Goal: Task Accomplishment & Management: Manage account settings

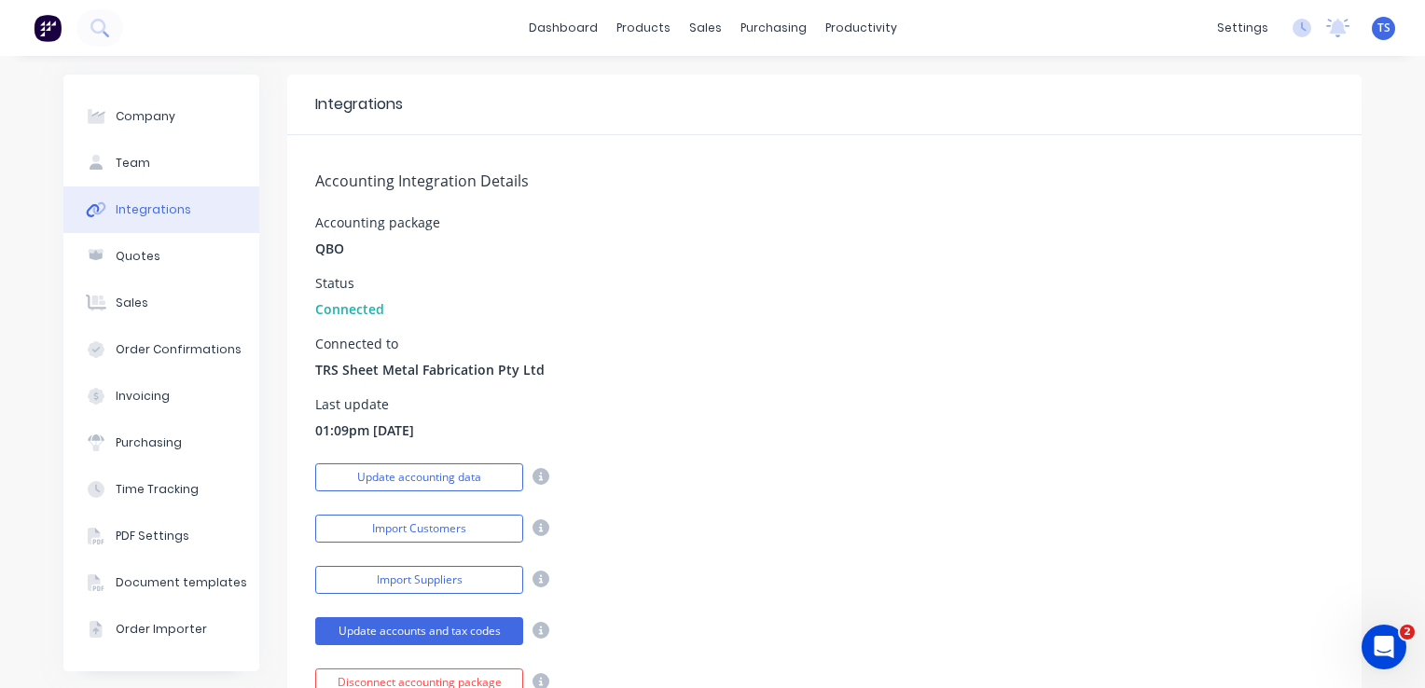
scroll to position [93, 0]
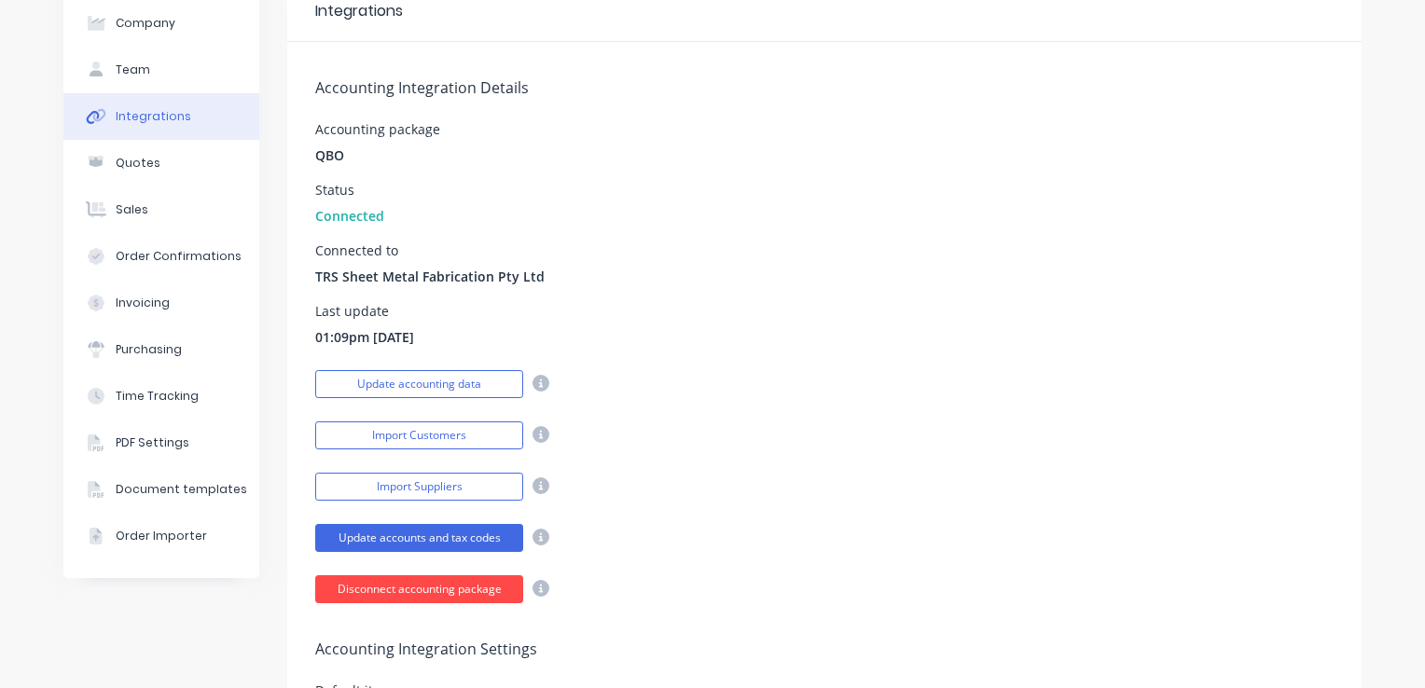
click at [425, 589] on button "Disconnect accounting package" at bounding box center [419, 589] width 208 height 28
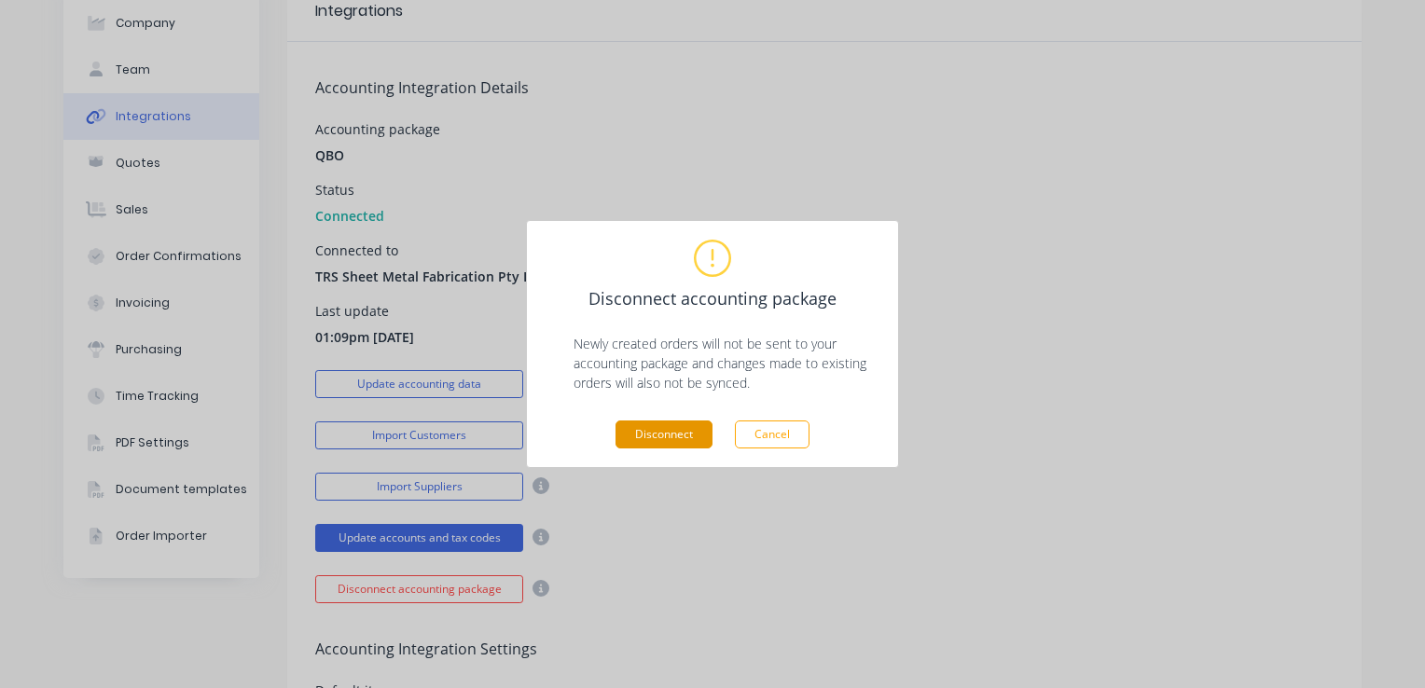
click at [688, 430] on button "Disconnect" at bounding box center [664, 435] width 97 height 28
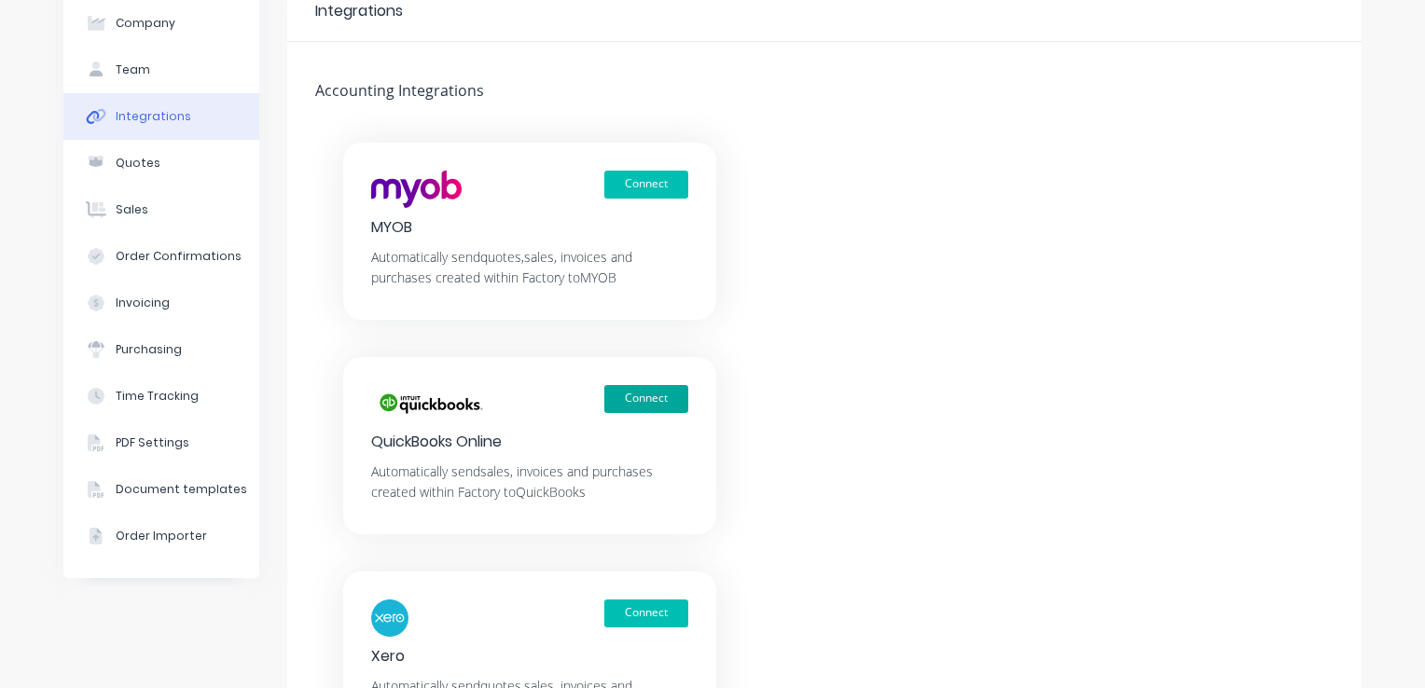
click at [635, 397] on button "Connect" at bounding box center [646, 399] width 84 height 28
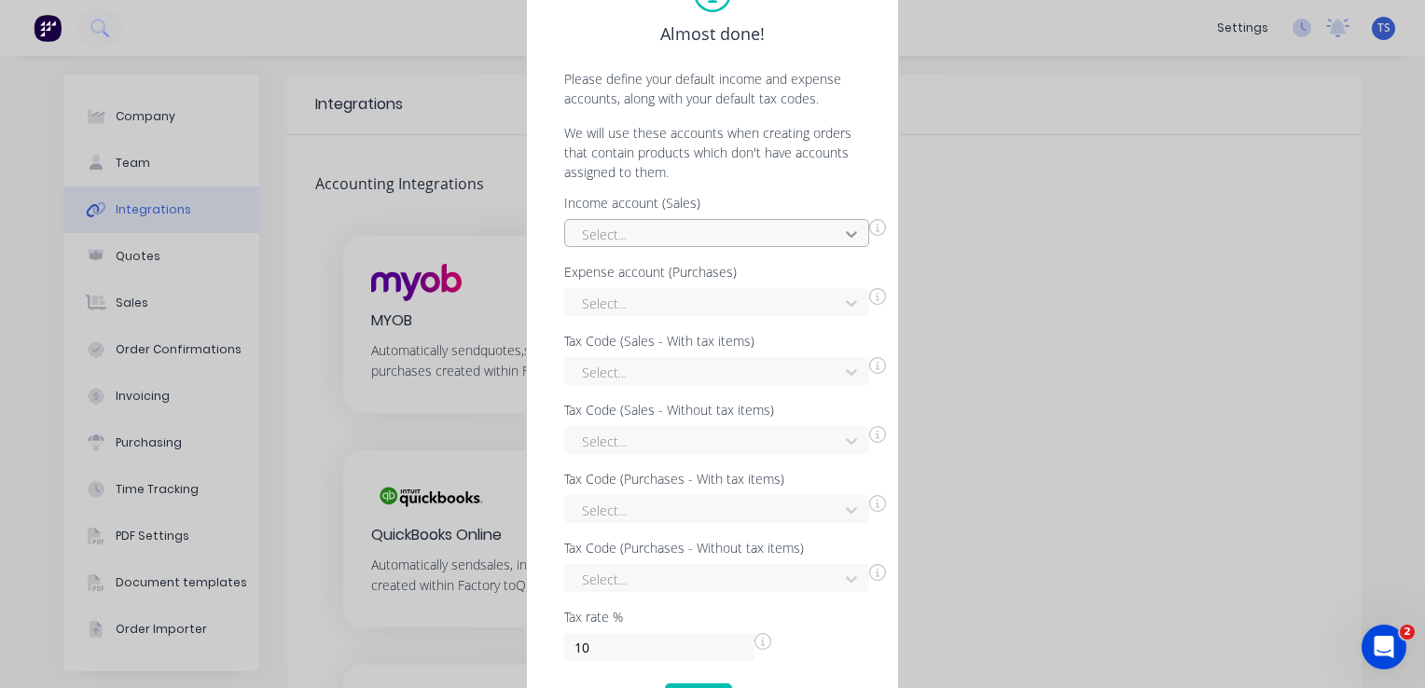
click at [844, 239] on icon at bounding box center [851, 234] width 19 height 19
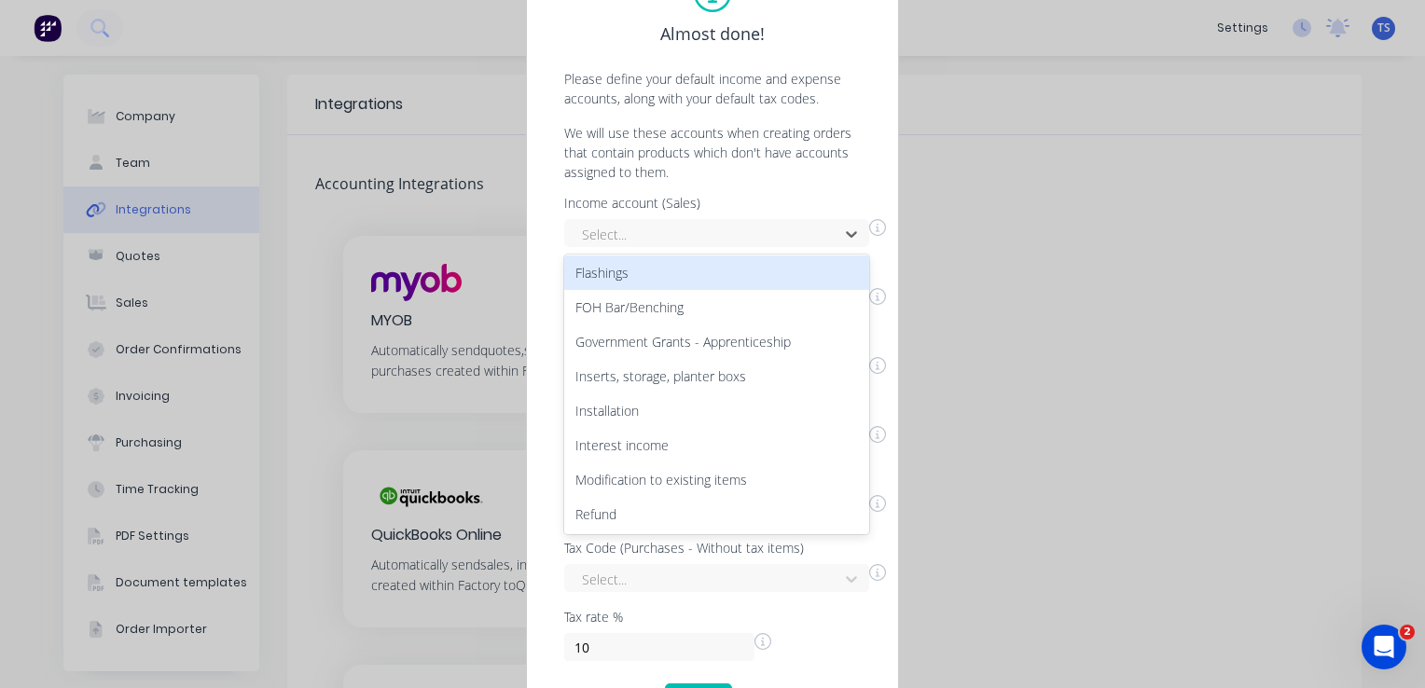
scroll to position [418, 0]
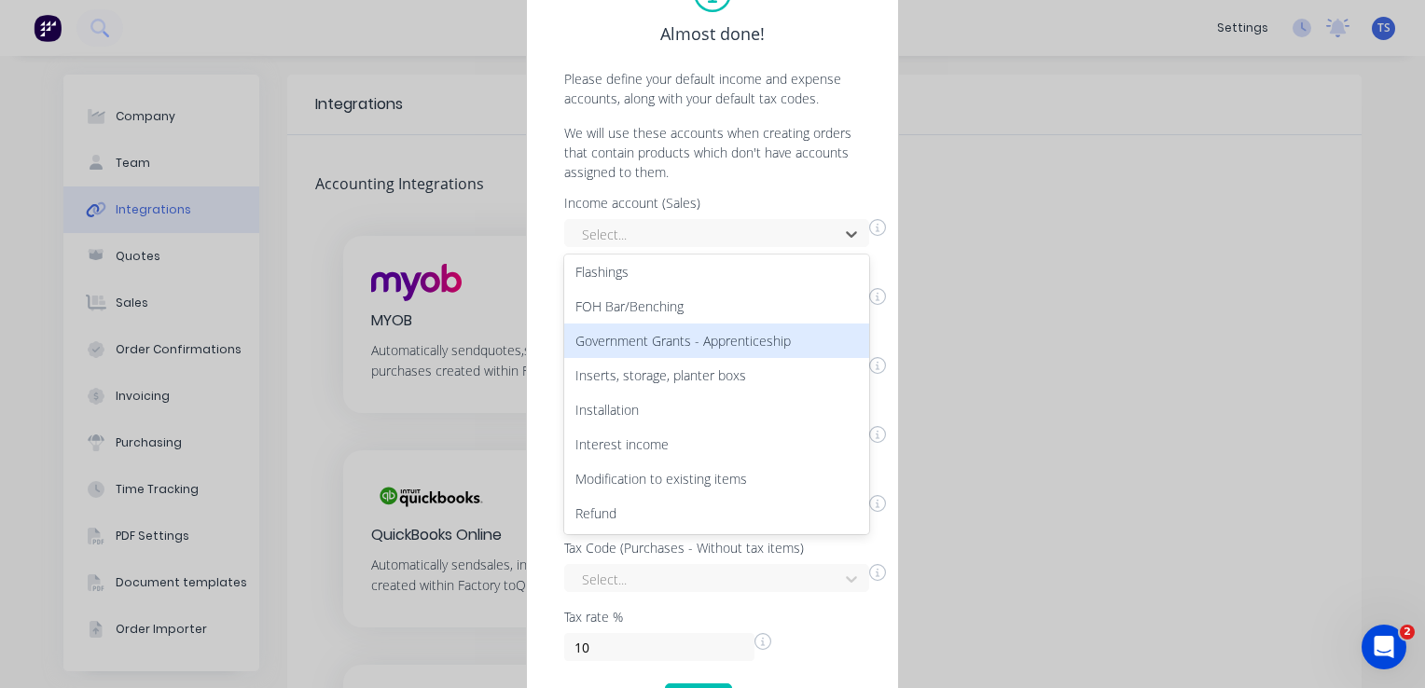
click at [1115, 277] on div "Almost done! Please define your default income and expense accounts, along with…" at bounding box center [712, 344] width 1425 height 688
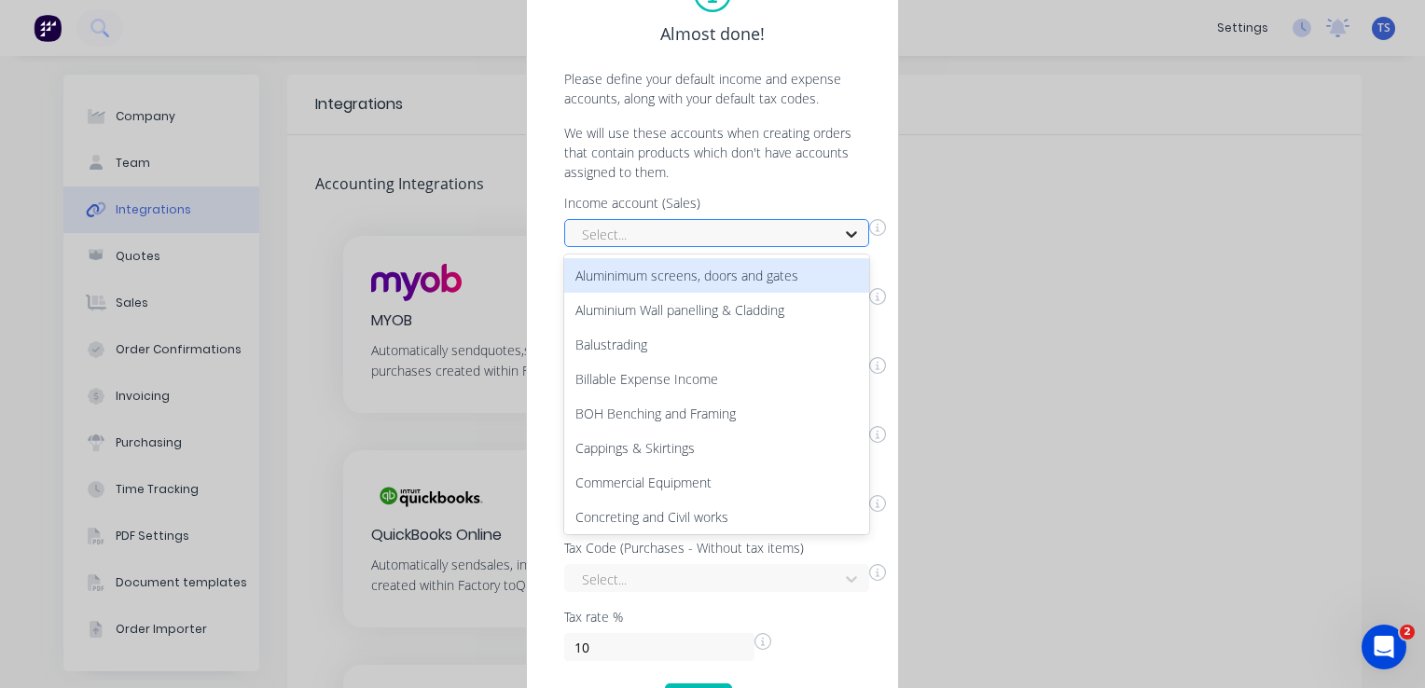
click at [851, 234] on icon at bounding box center [851, 234] width 19 height 19
click at [855, 234] on icon at bounding box center [851, 234] width 19 height 19
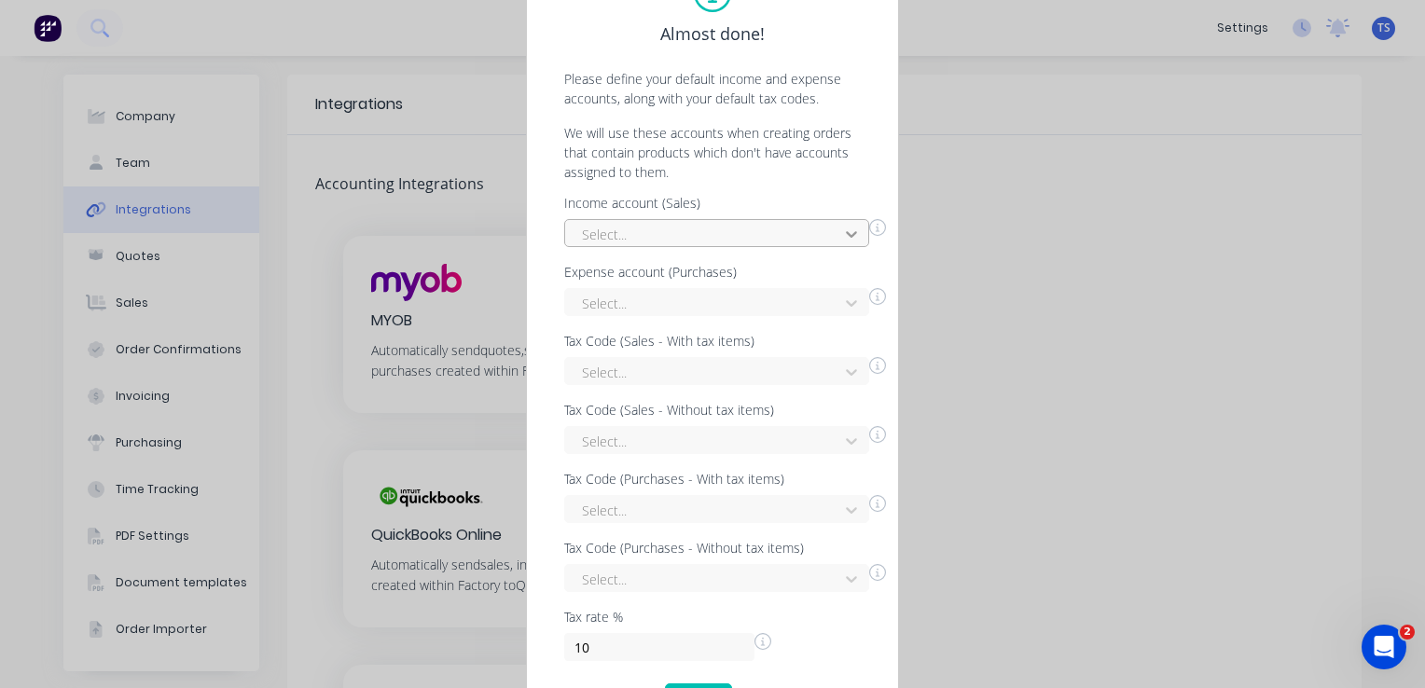
click at [854, 229] on icon at bounding box center [851, 234] width 19 height 19
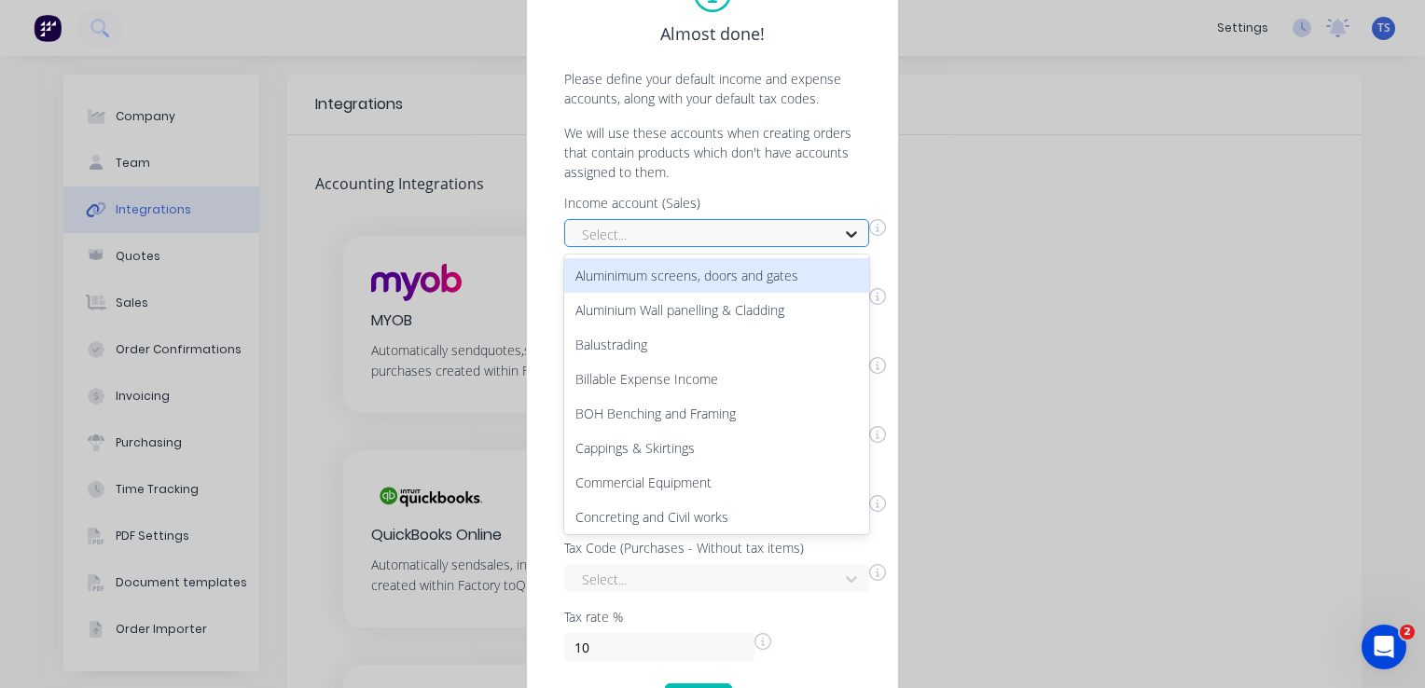
click at [849, 229] on icon at bounding box center [851, 234] width 19 height 19
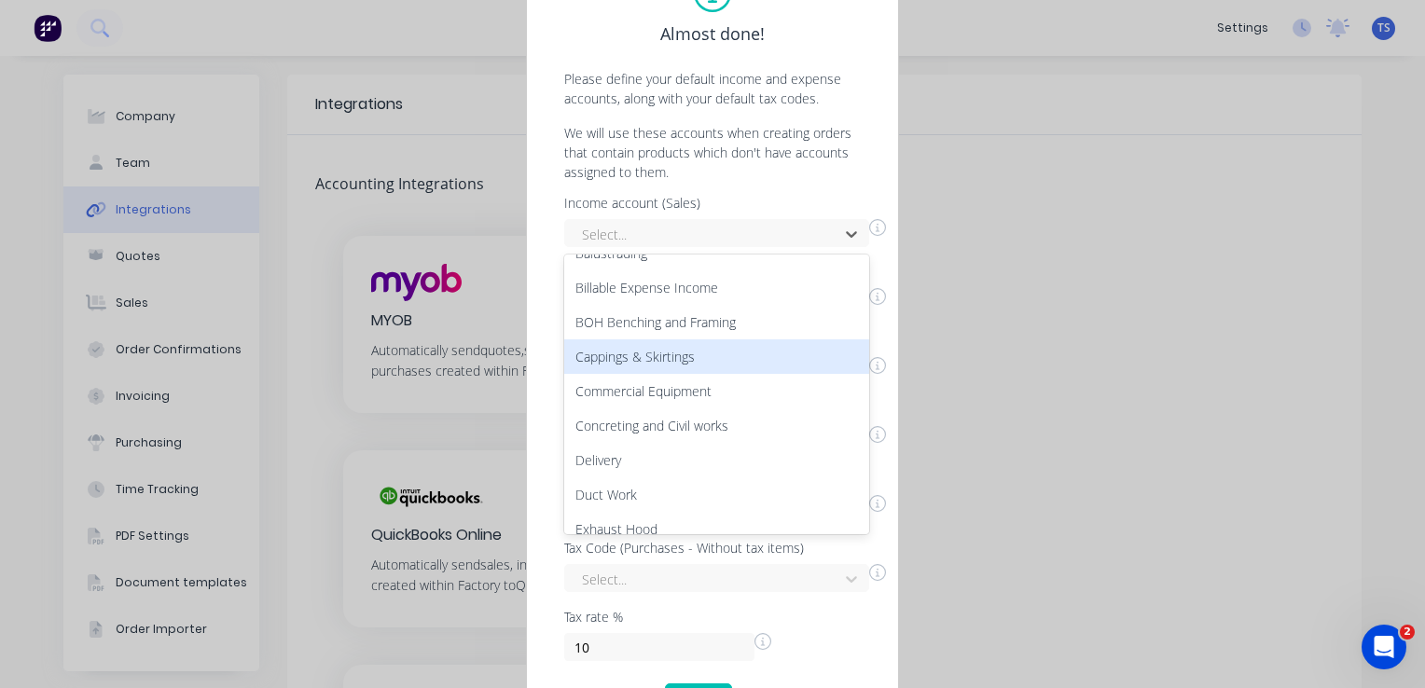
scroll to position [93, 0]
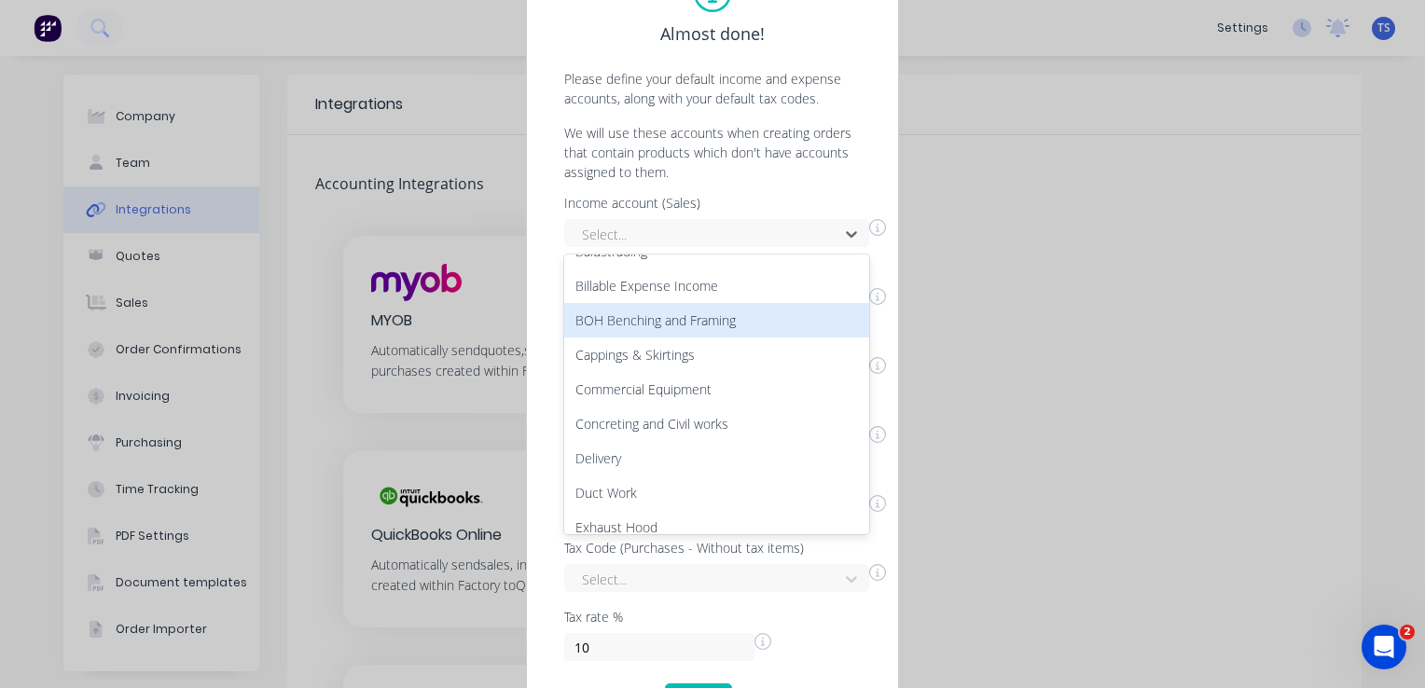
click at [679, 321] on div "BOH Benching and Framing" at bounding box center [716, 320] width 305 height 35
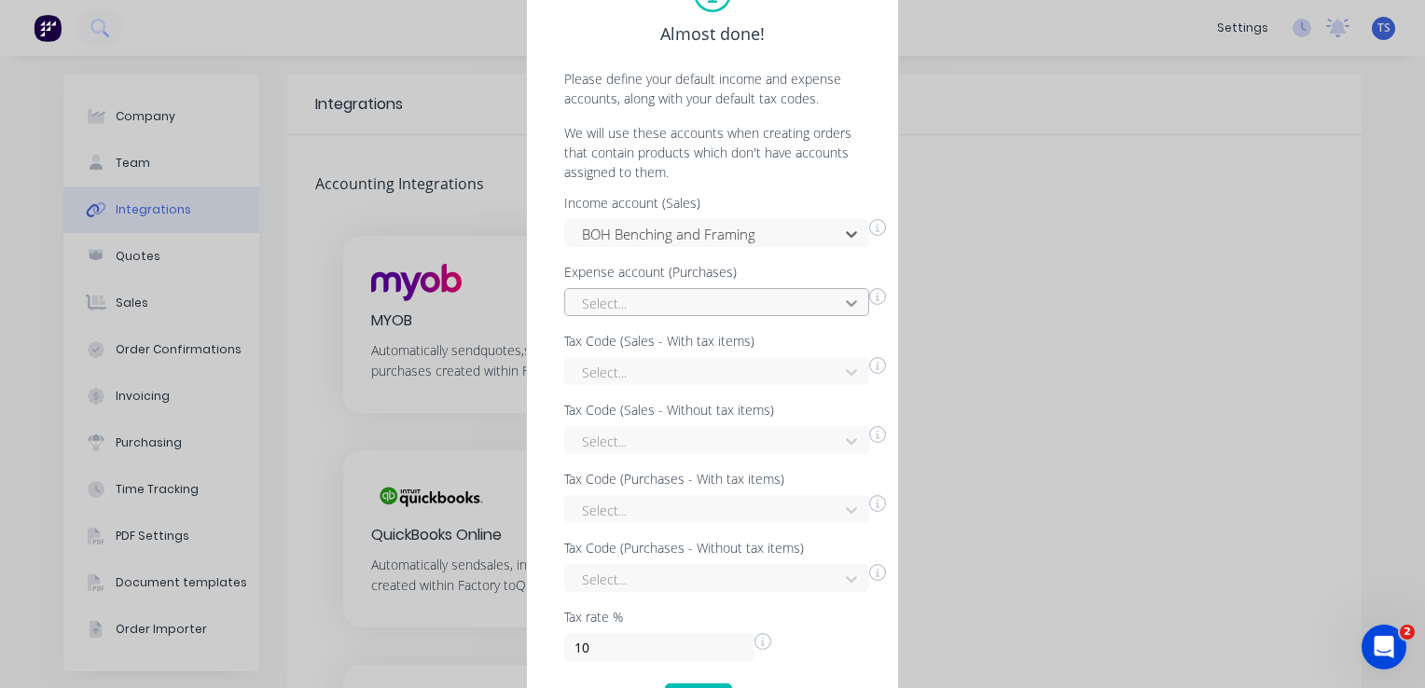
click at [848, 303] on icon at bounding box center [851, 303] width 11 height 7
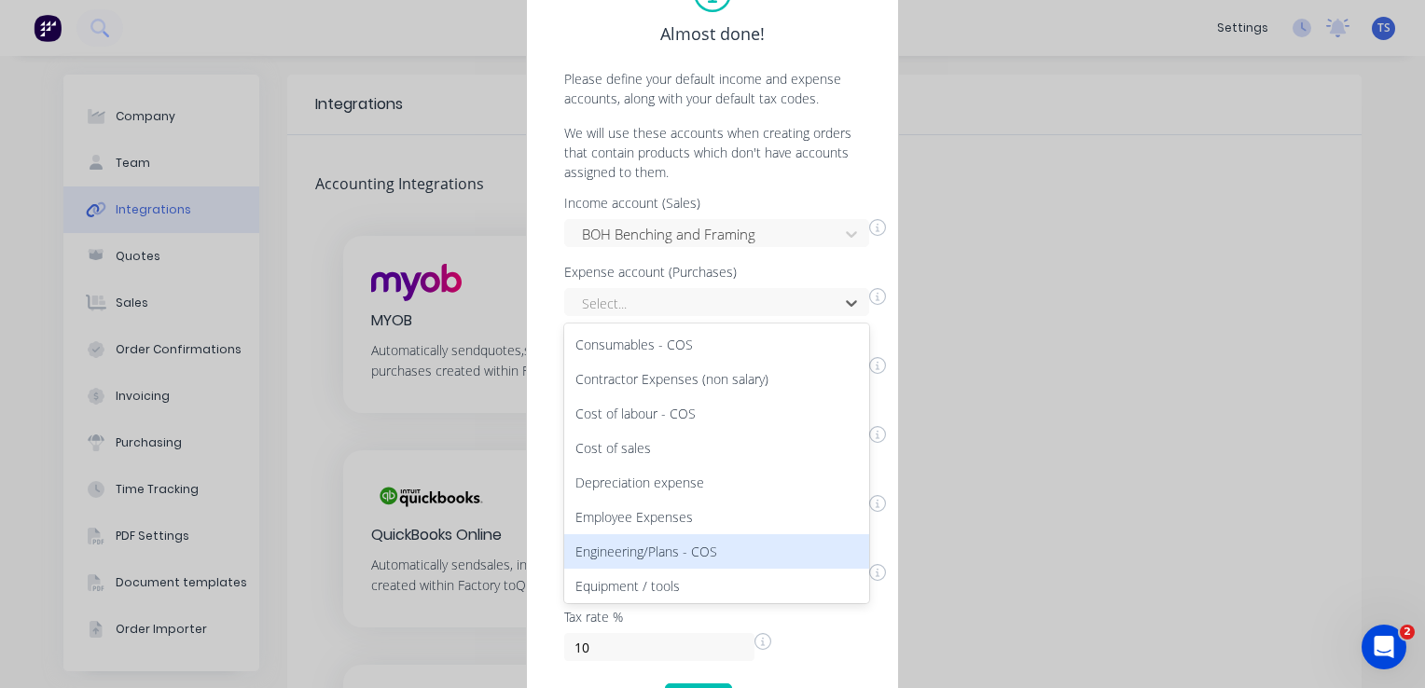
scroll to position [377, 0]
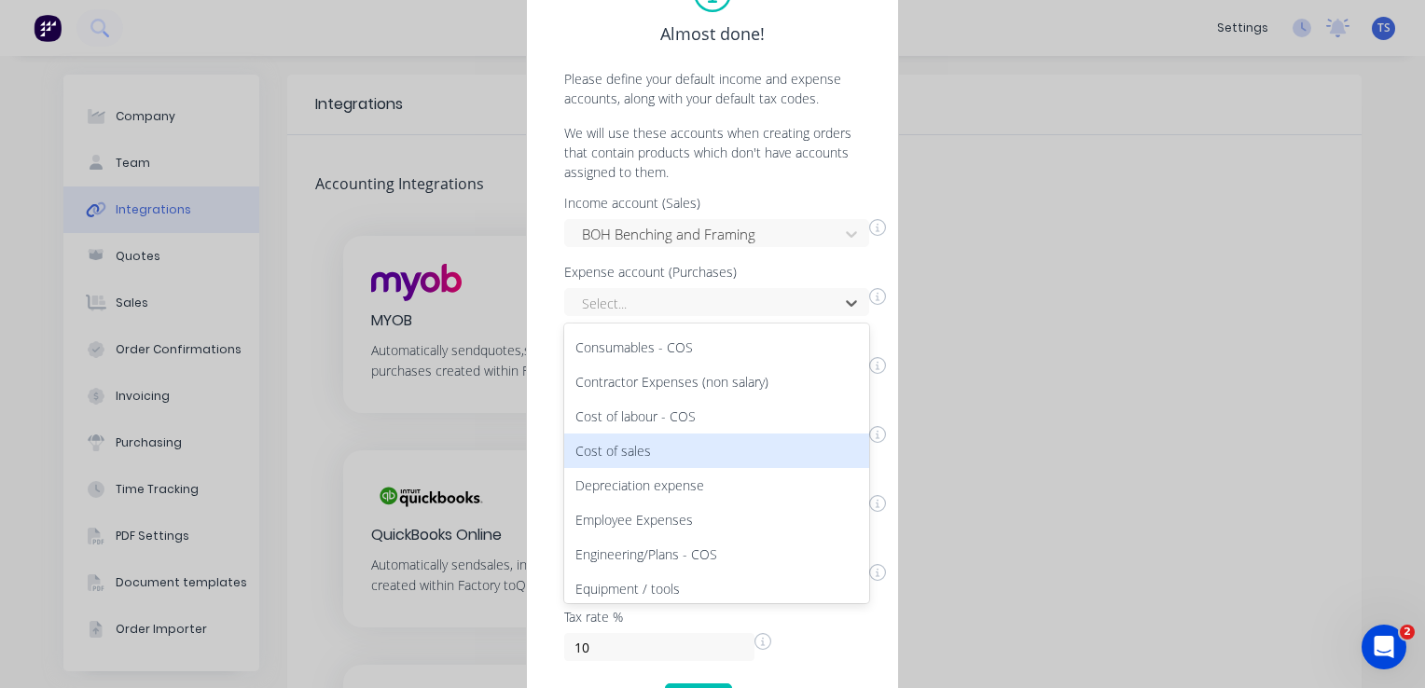
click at [630, 453] on div "Cost of sales" at bounding box center [716, 451] width 305 height 35
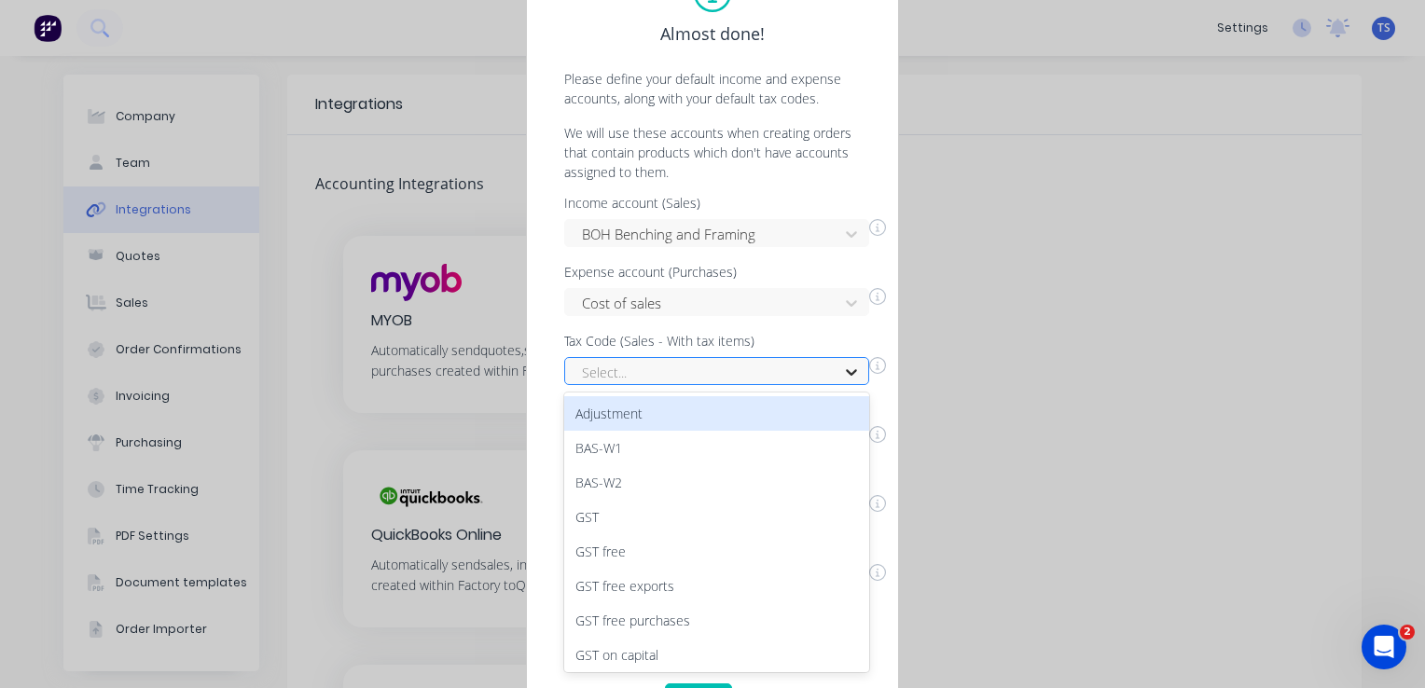
click at [840, 370] on div at bounding box center [852, 372] width 34 height 30
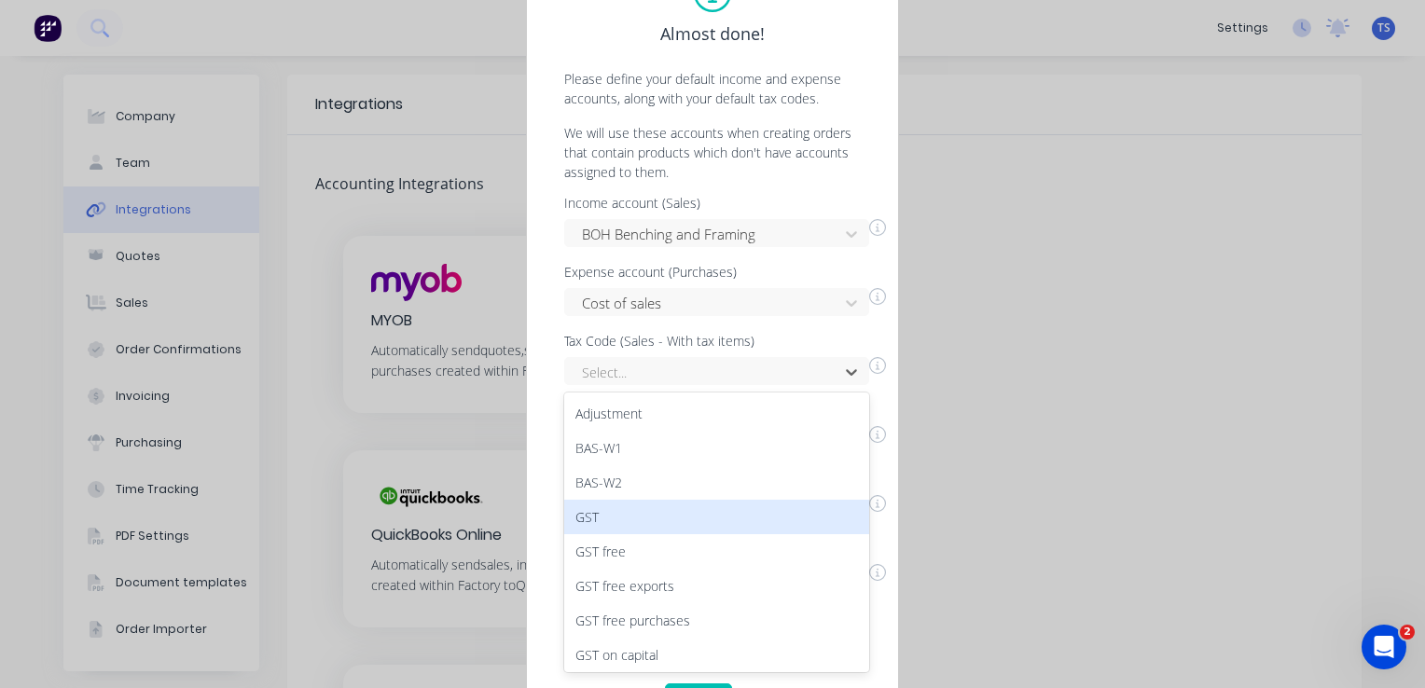
click at [590, 517] on div "GST" at bounding box center [716, 517] width 305 height 35
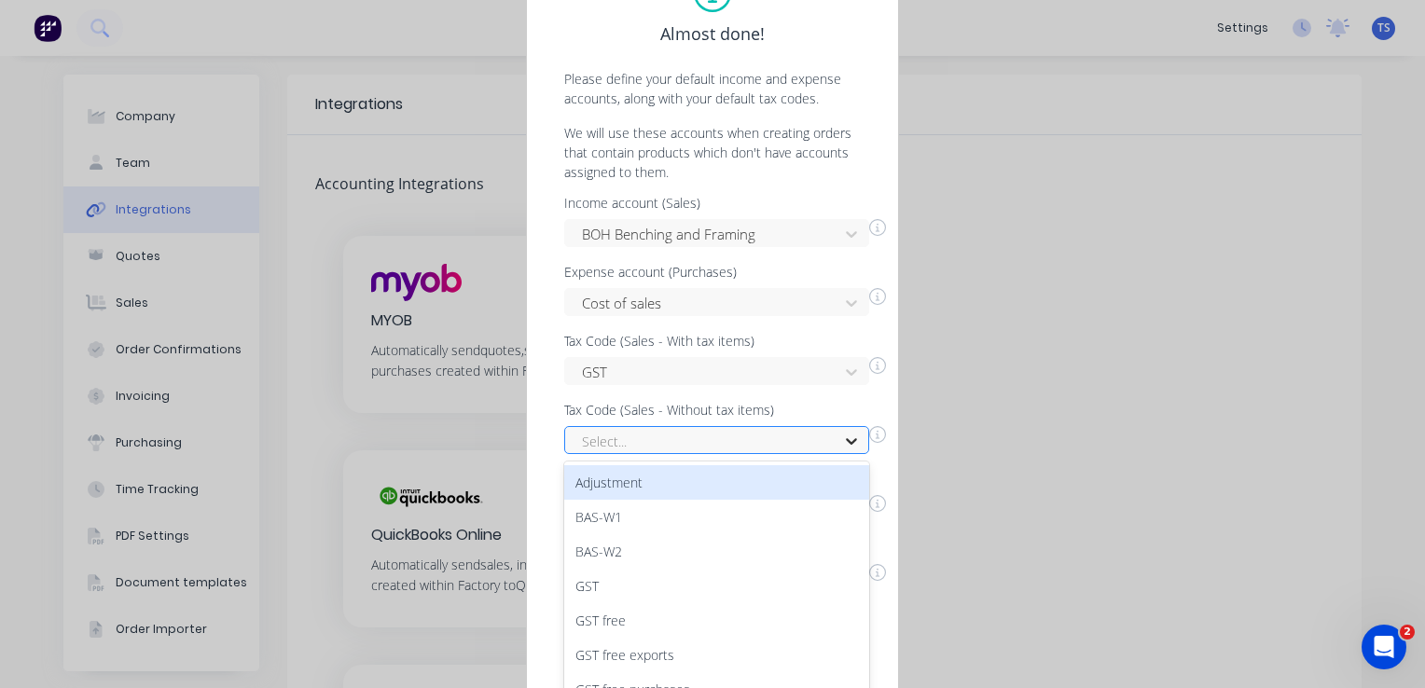
click at [854, 442] on icon at bounding box center [851, 441] width 19 height 19
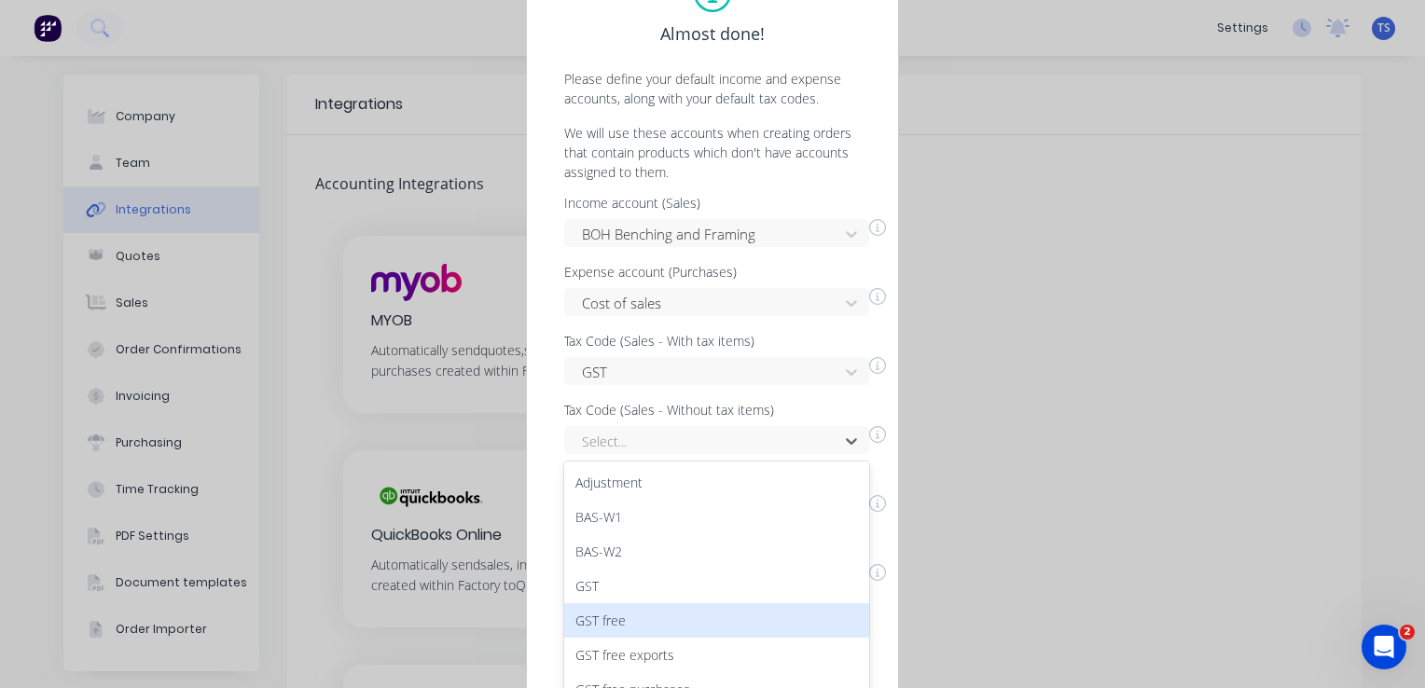
click at [636, 614] on div "GST free" at bounding box center [716, 620] width 305 height 35
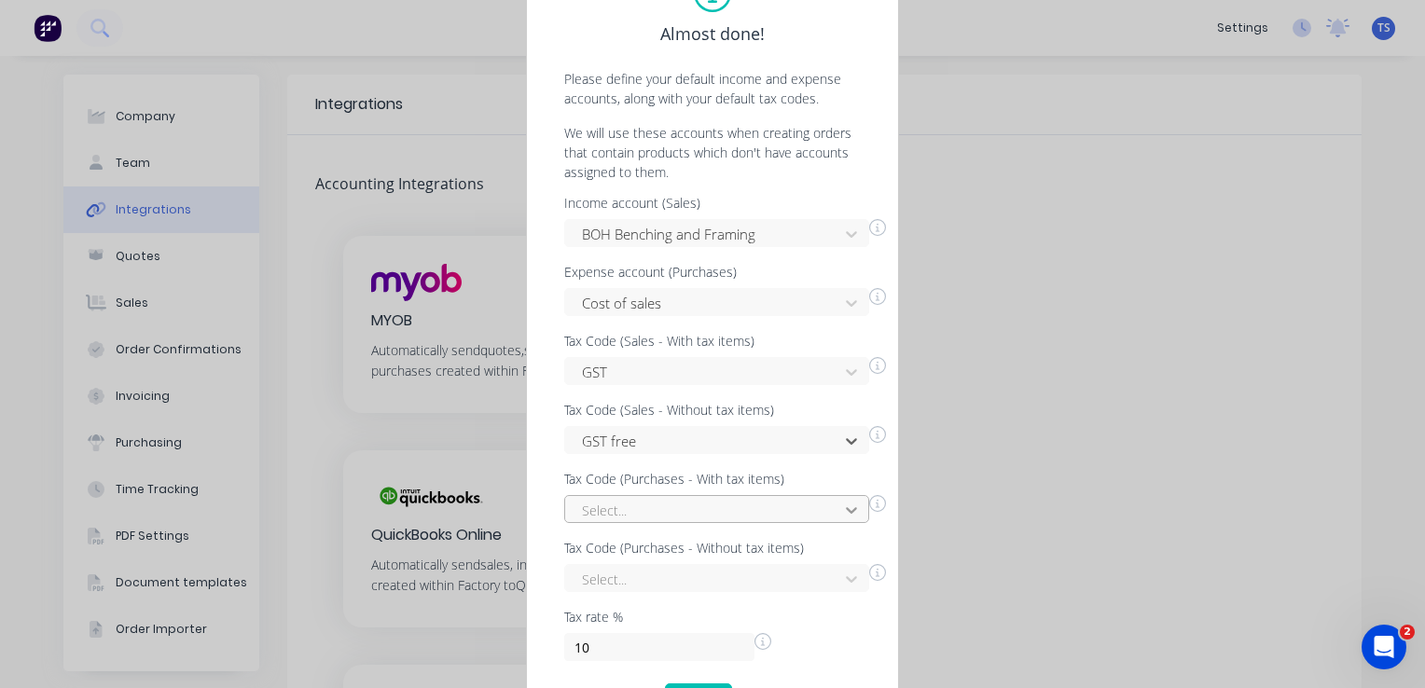
click at [858, 513] on div "Select..." at bounding box center [716, 509] width 305 height 28
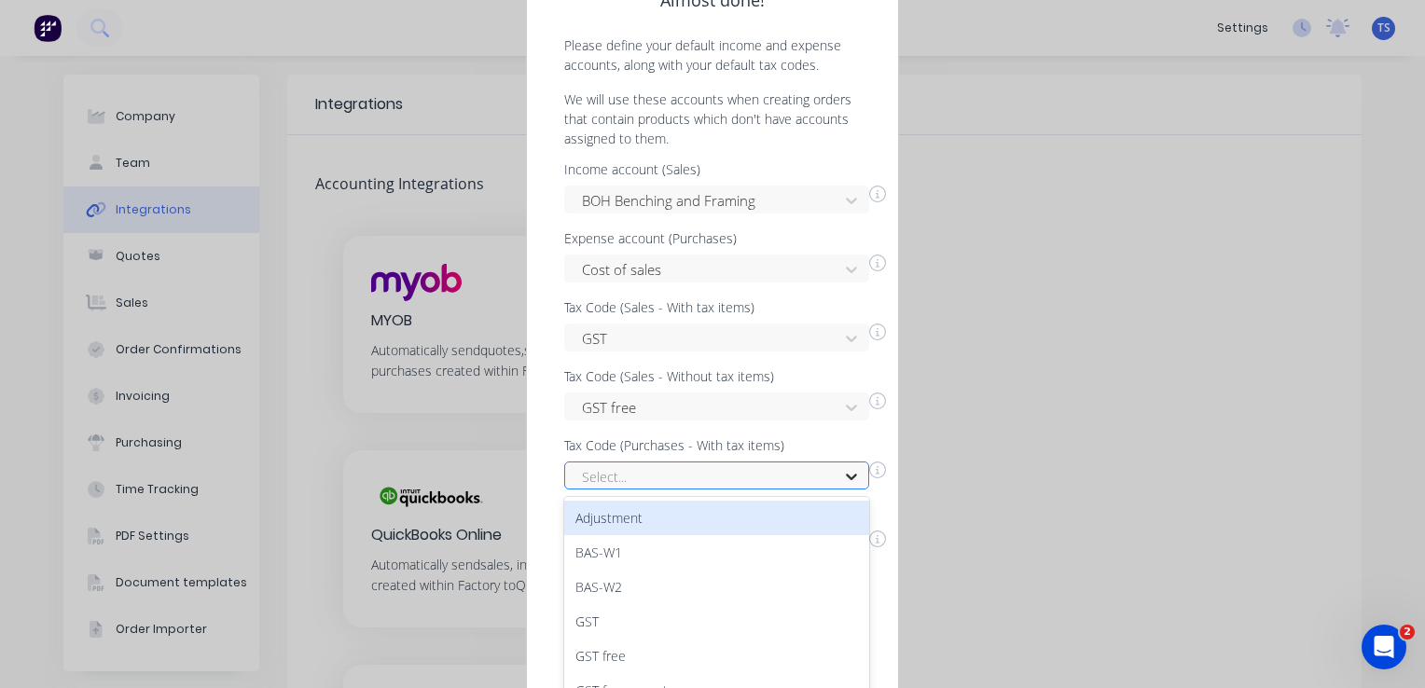
scroll to position [35, 0]
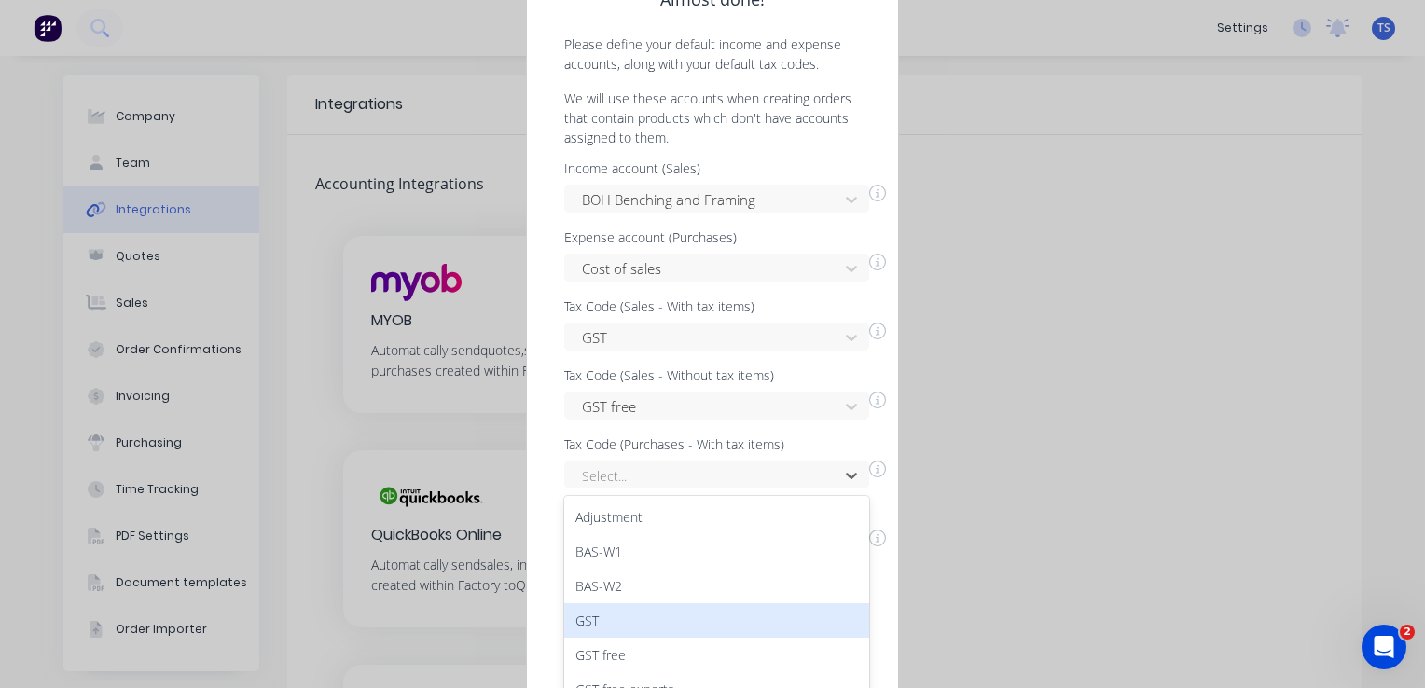
click at [623, 619] on div "GST" at bounding box center [716, 620] width 305 height 35
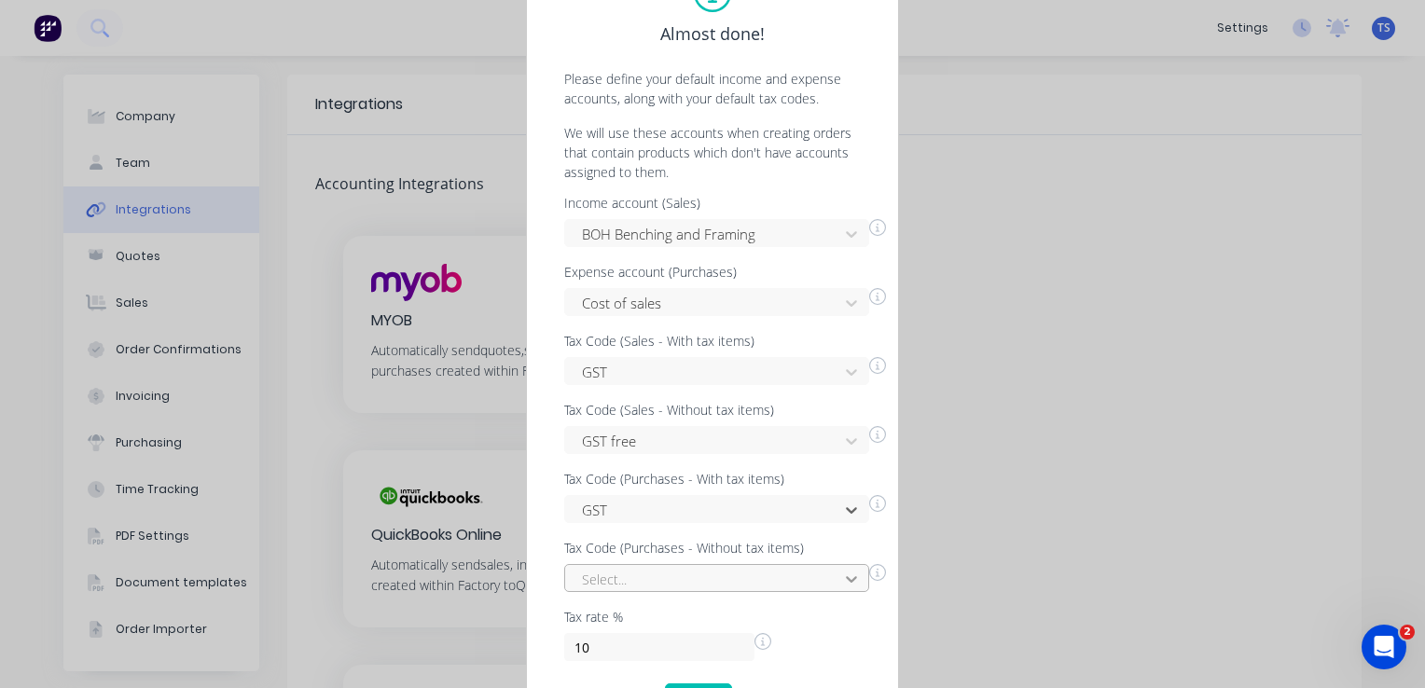
click at [846, 579] on div "Select..." at bounding box center [716, 578] width 305 height 28
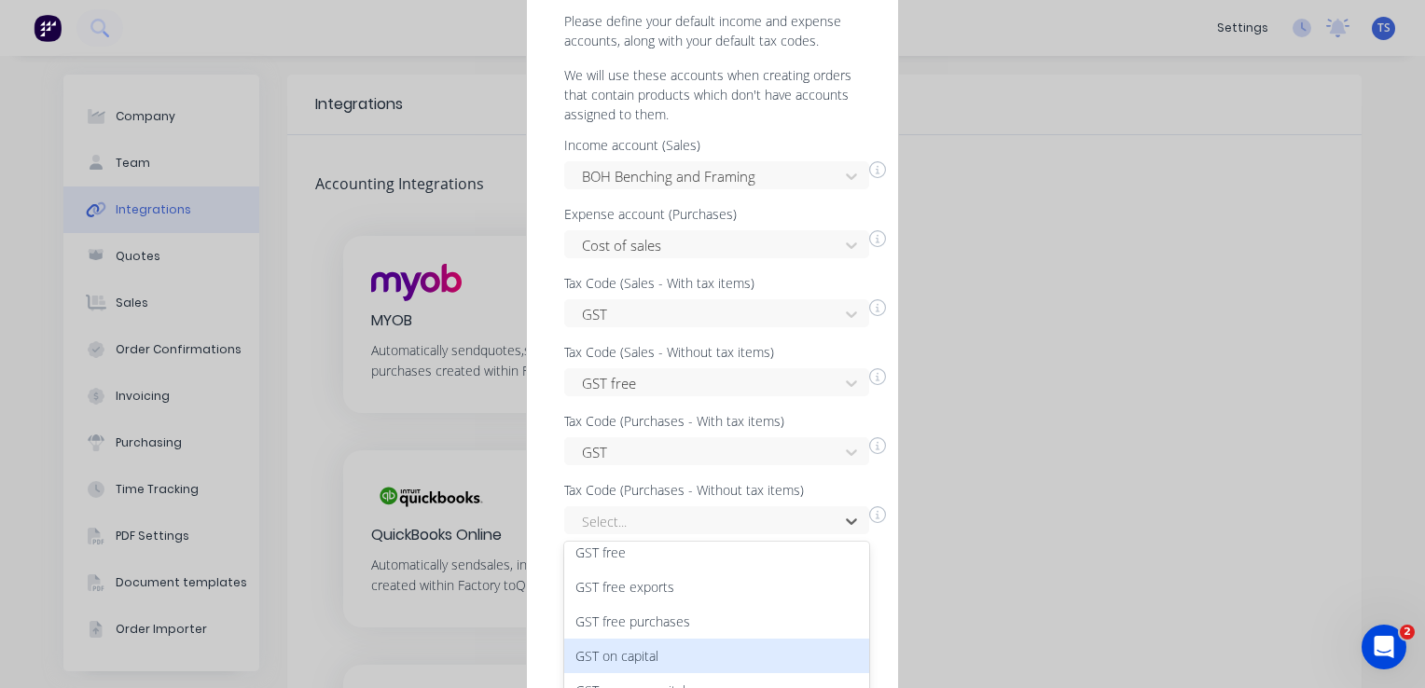
scroll to position [113, 0]
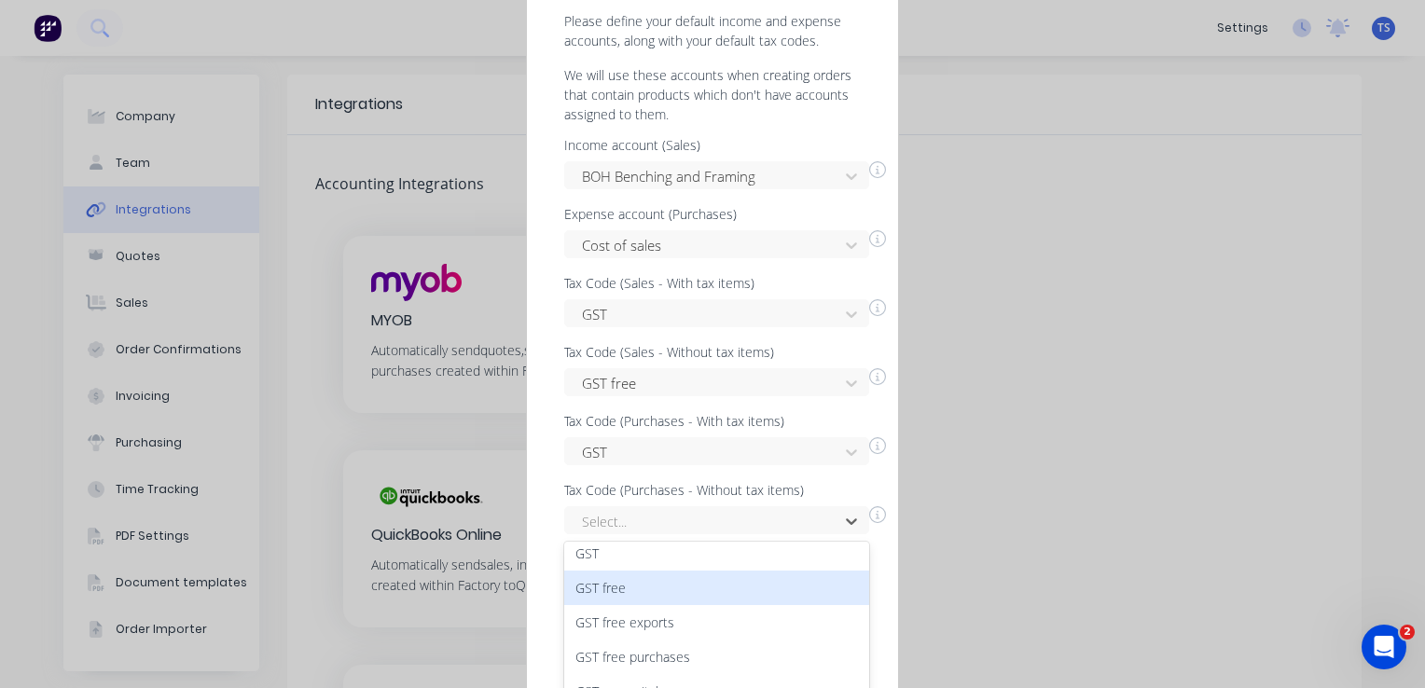
click at [647, 582] on div "GST free" at bounding box center [716, 588] width 305 height 35
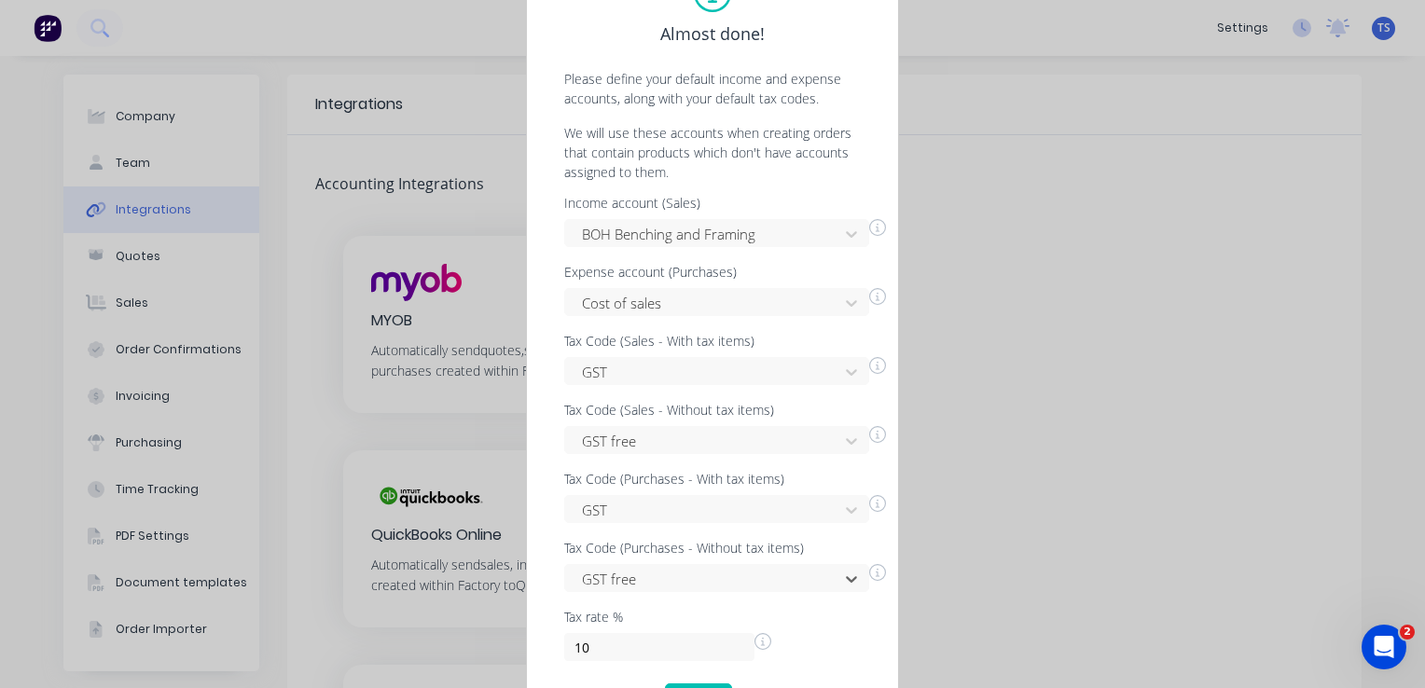
scroll to position [0, 0]
drag, startPoint x: 1421, startPoint y: 412, endPoint x: 1424, endPoint y: 478, distance: 66.3
click at [1424, 478] on div "Almost done! Please define your default income and expense accounts, along with…" at bounding box center [712, 344] width 1425 height 688
click at [709, 685] on button "Done" at bounding box center [698, 699] width 67 height 30
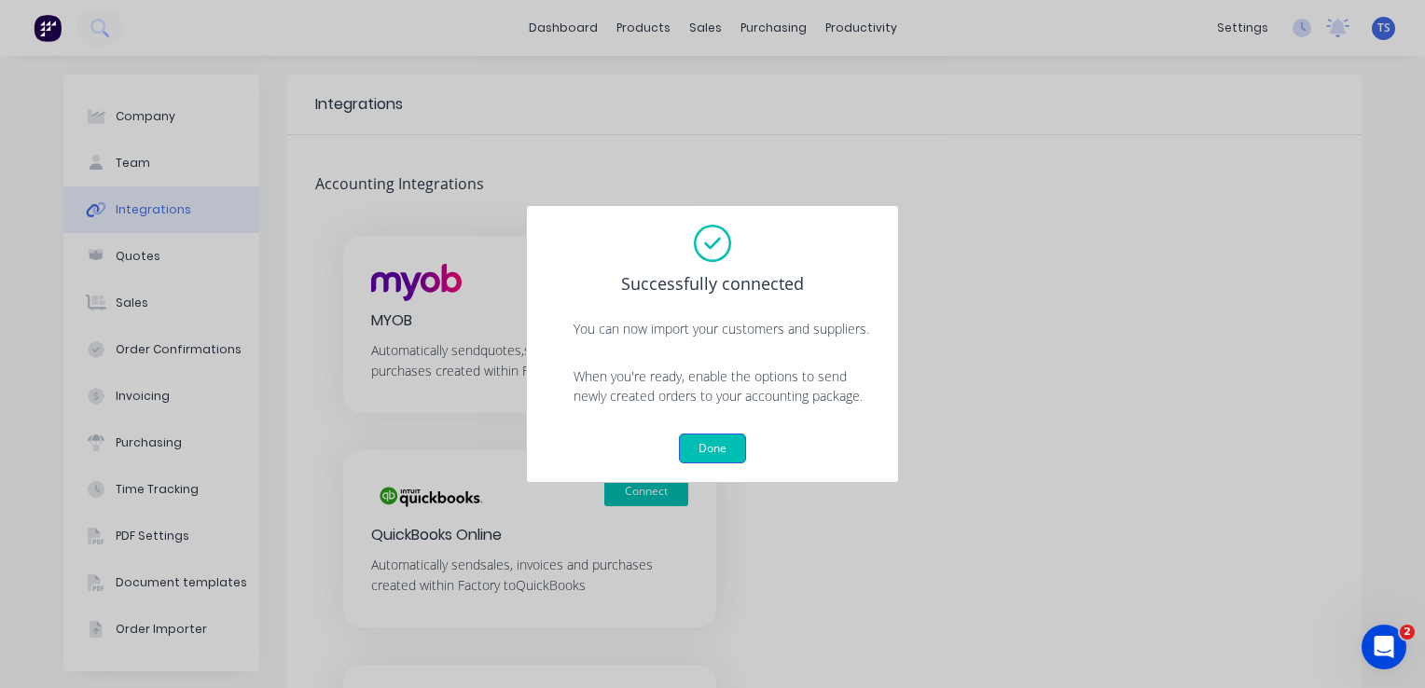
click at [717, 450] on button "Done" at bounding box center [712, 449] width 67 height 30
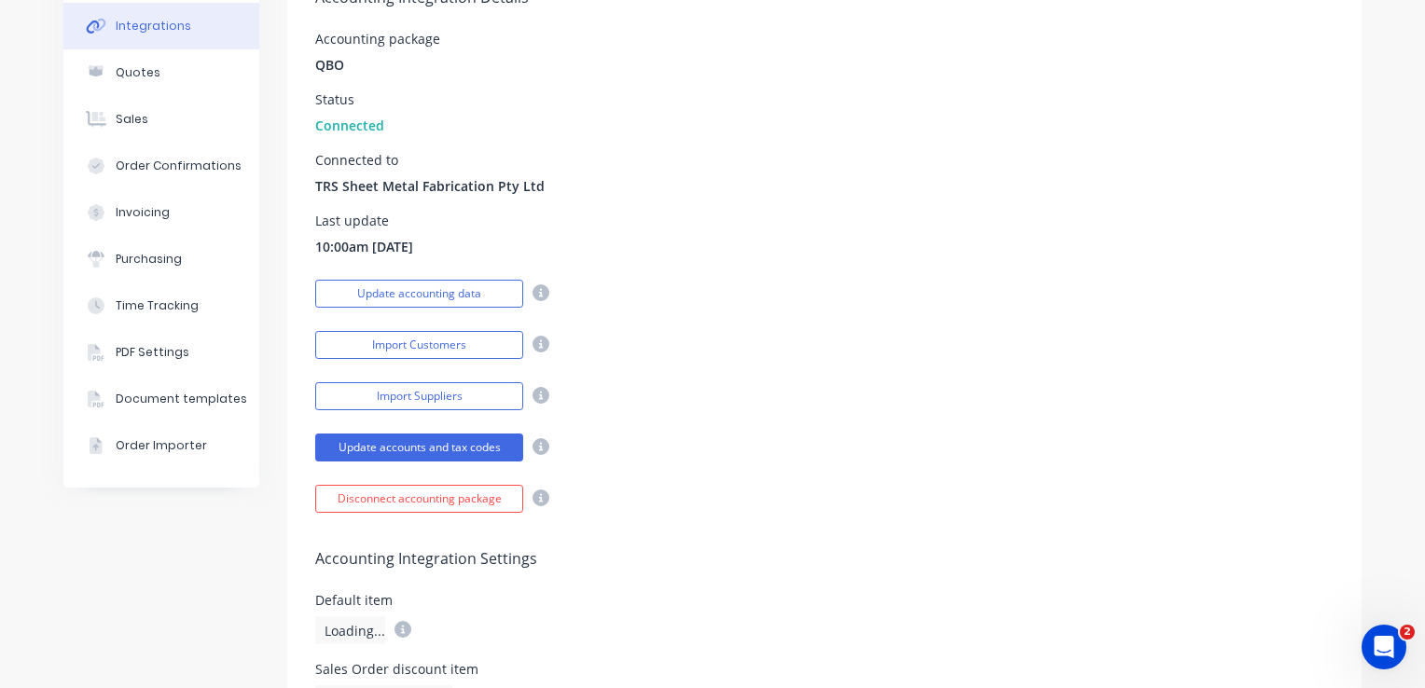
scroll to position [187, 0]
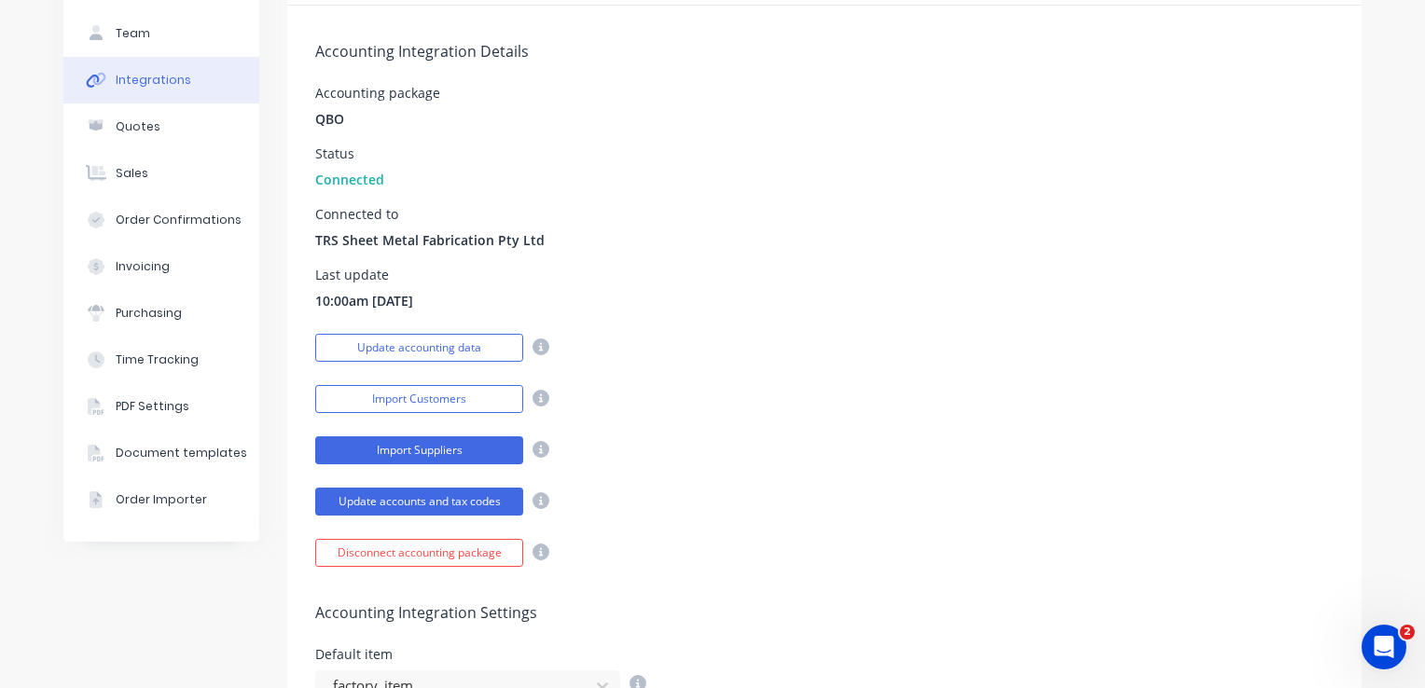
scroll to position [125, 0]
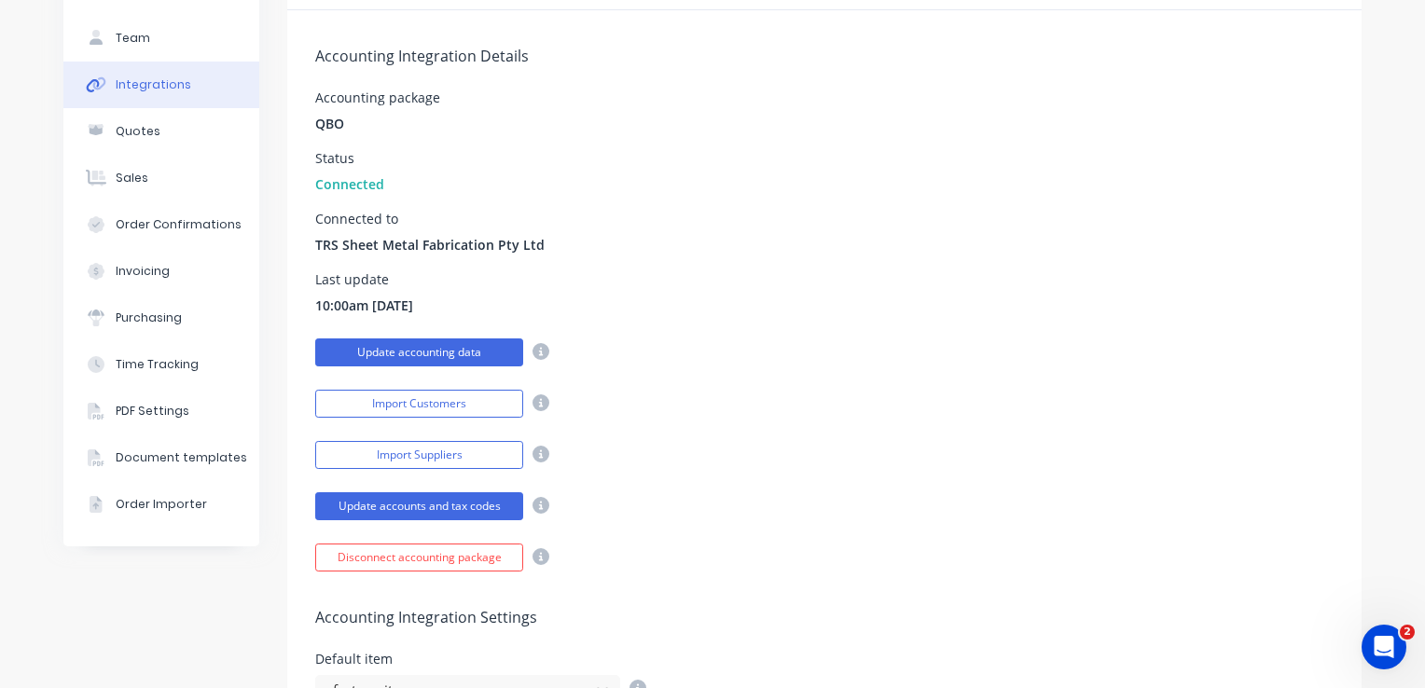
click at [462, 357] on button "Update accounting data" at bounding box center [419, 353] width 208 height 28
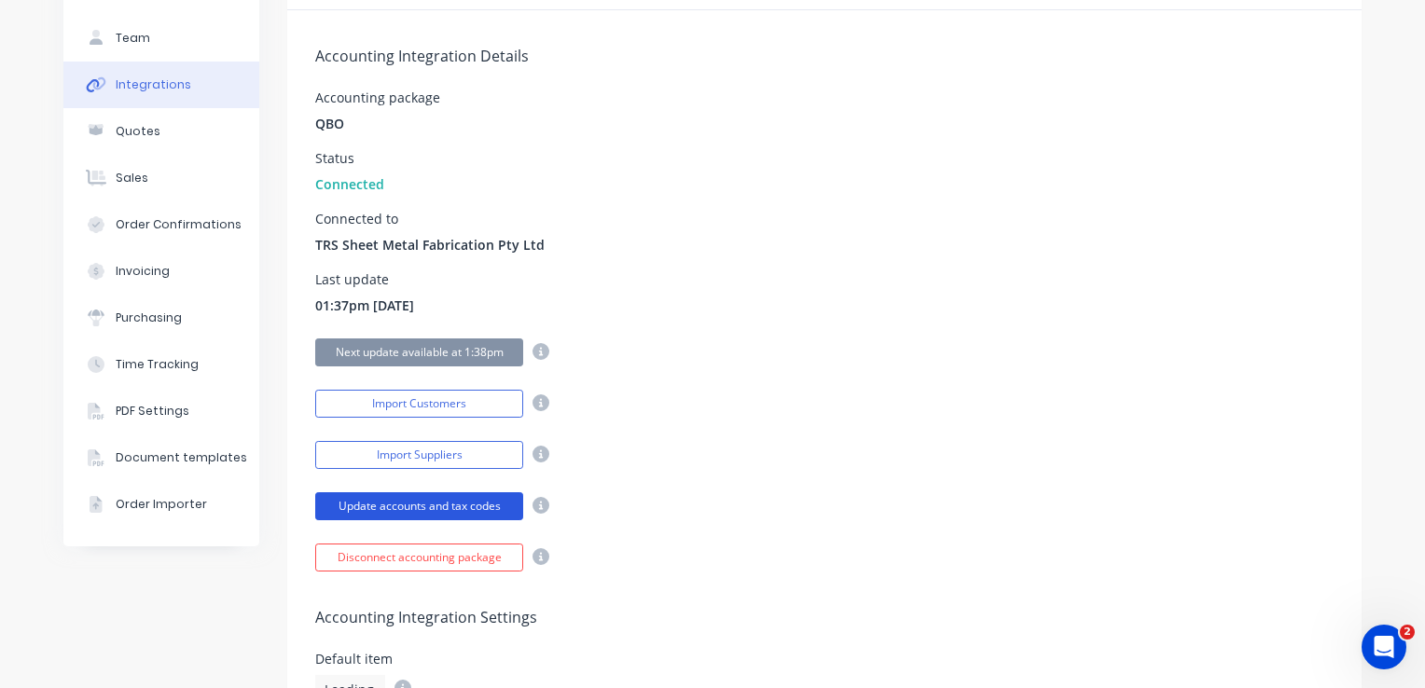
click at [471, 509] on button "Update accounts and tax codes" at bounding box center [419, 506] width 208 height 28
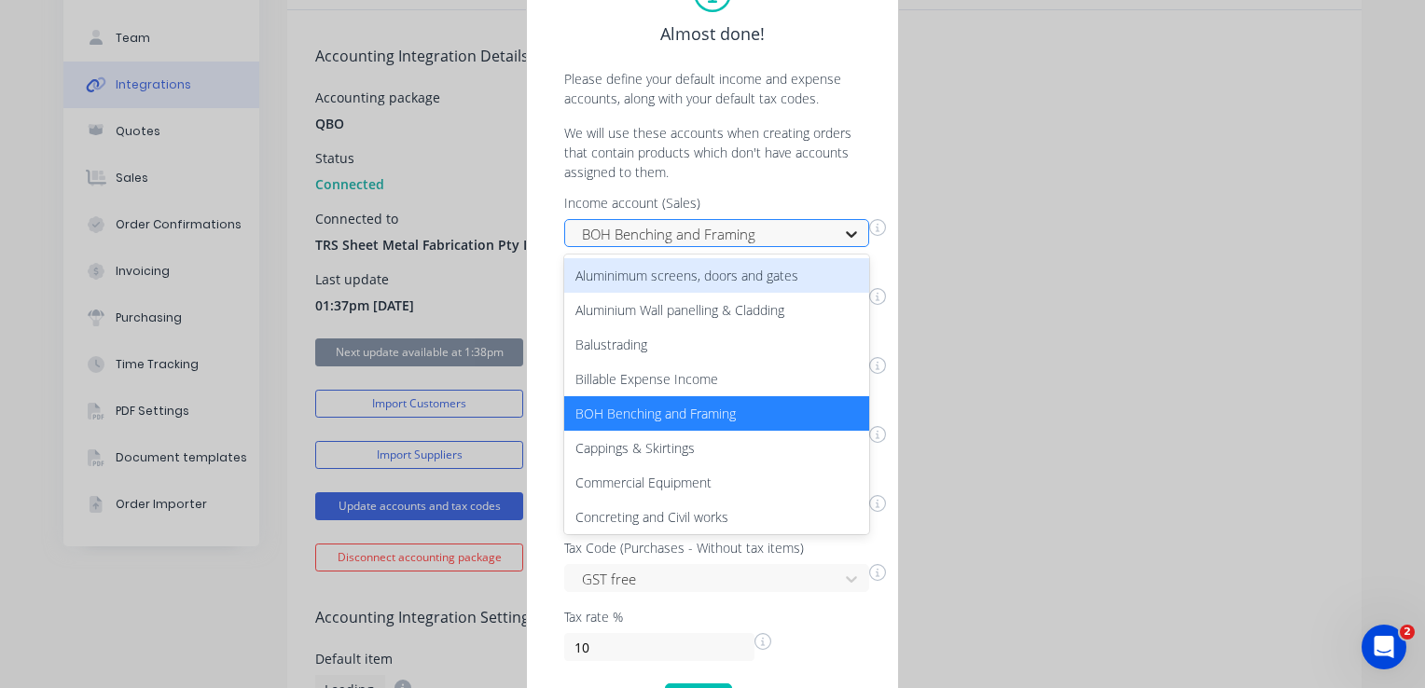
click at [846, 233] on icon at bounding box center [851, 234] width 19 height 19
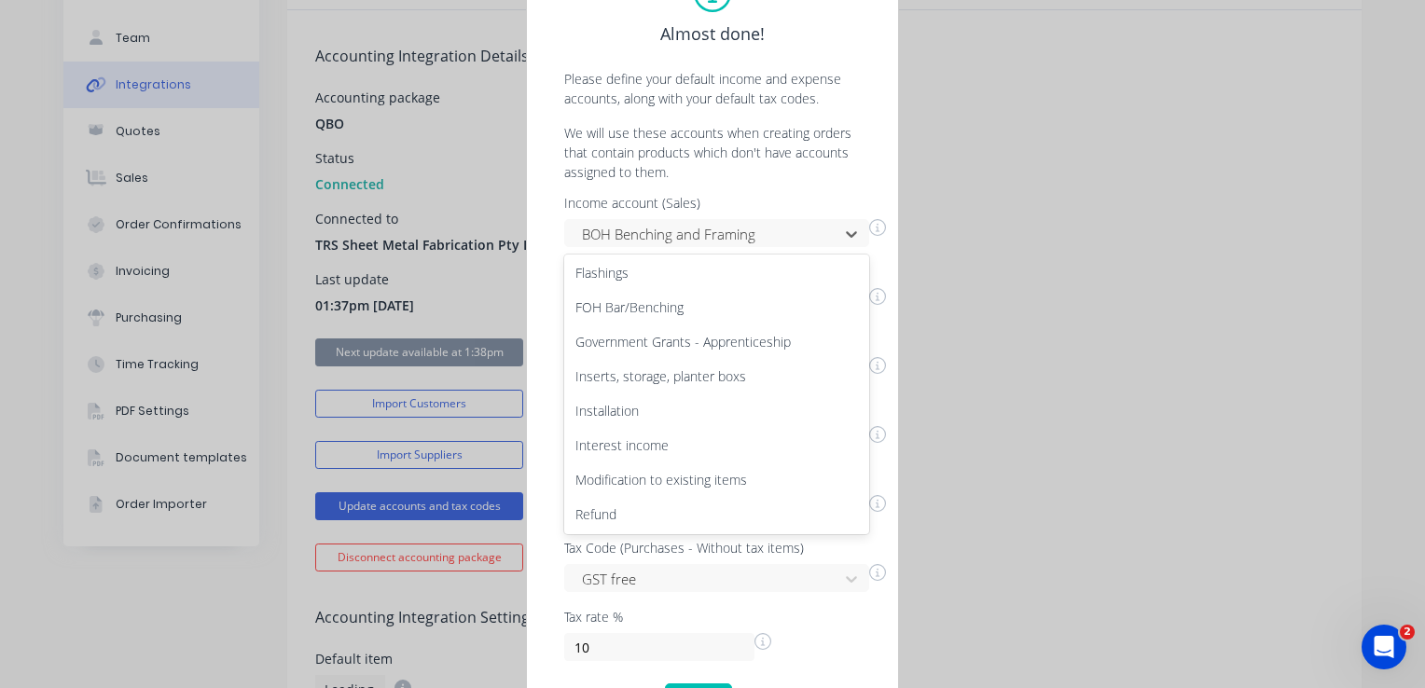
scroll to position [418, 0]
click at [1022, 413] on div "Almost done! Please define your default income and expense accounts, along with…" at bounding box center [712, 344] width 1425 height 688
